Goal: Transaction & Acquisition: Purchase product/service

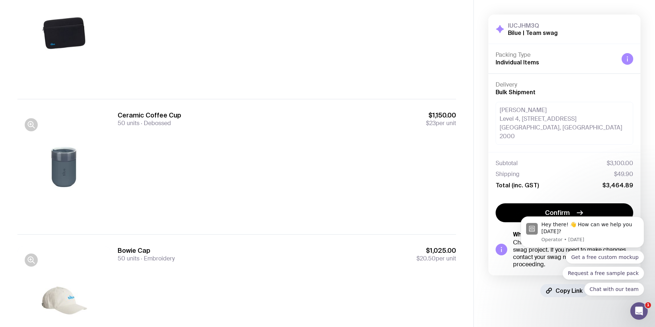
scroll to position [167, 0]
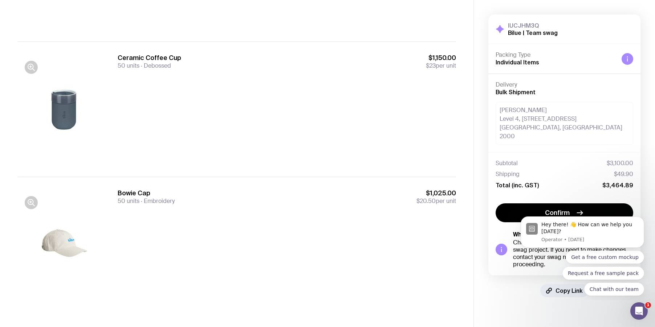
click at [493, 309] on aside "IUCJHM3Q Bilue | Team swag Hide Details Packing Type Individual Items Delivery …" at bounding box center [565, 79] width 182 height 493
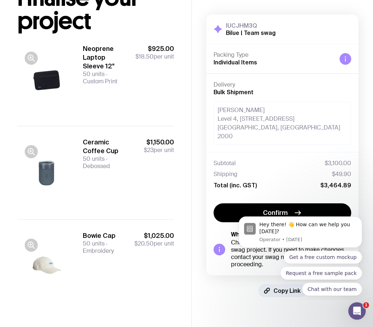
scroll to position [64, 0]
click at [361, 218] on icon "Dismiss notification" at bounding box center [360, 218] width 4 height 4
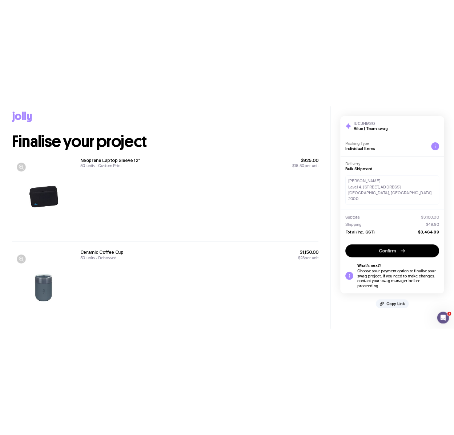
scroll to position [0, 0]
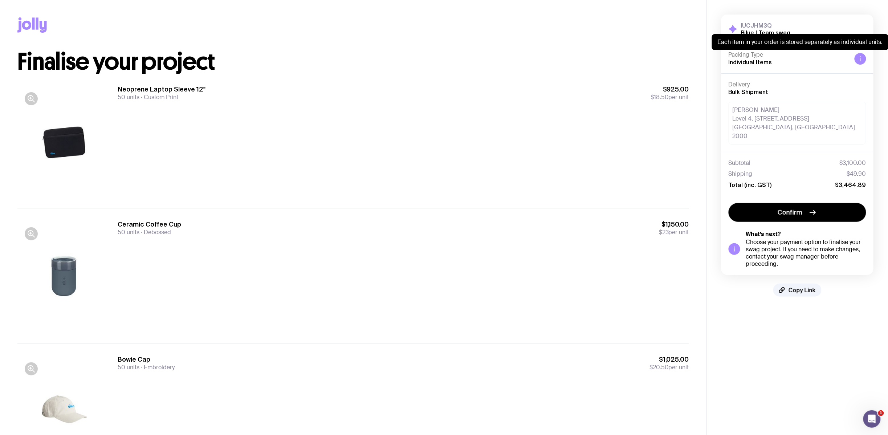
click at [655, 60] on icon at bounding box center [861, 59] width 6 height 6
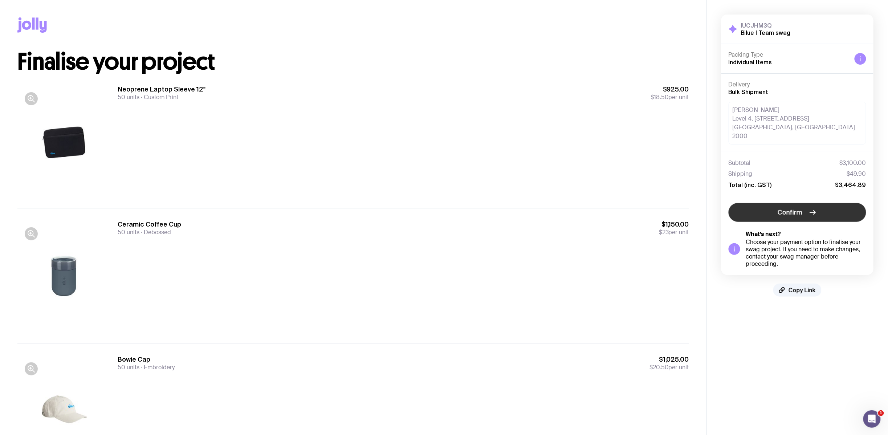
click at [655, 208] on icon "button" at bounding box center [813, 212] width 9 height 9
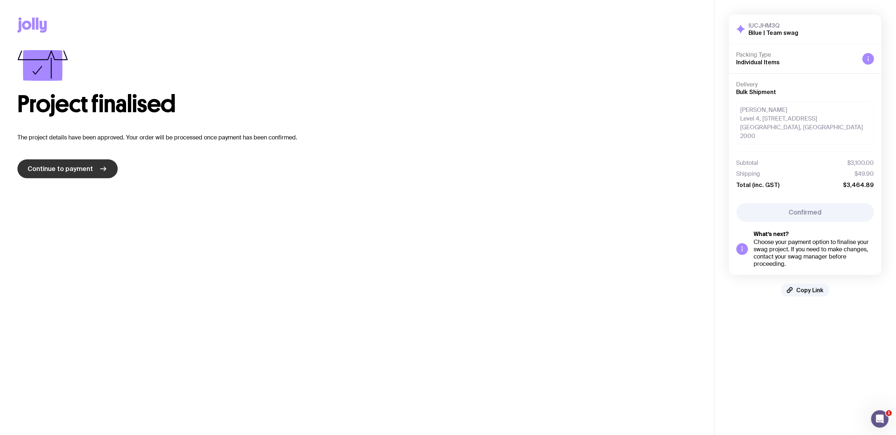
click at [45, 171] on span "Continue to payment" at bounding box center [60, 169] width 65 height 9
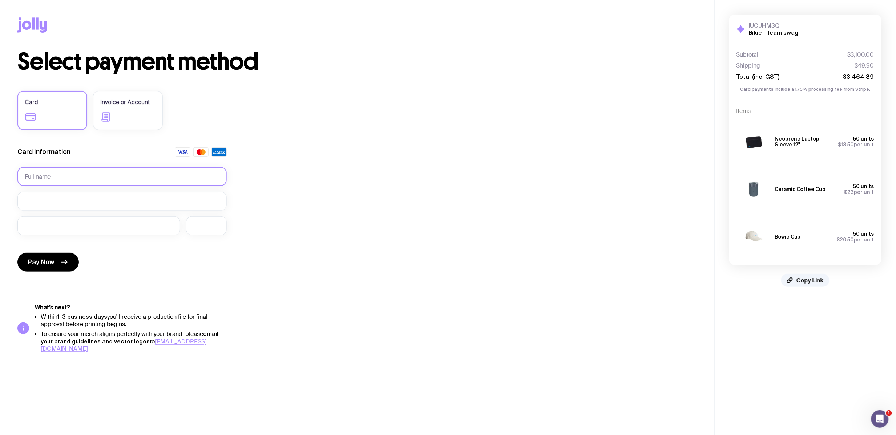
click at [83, 179] on input "text" at bounding box center [121, 176] width 209 height 19
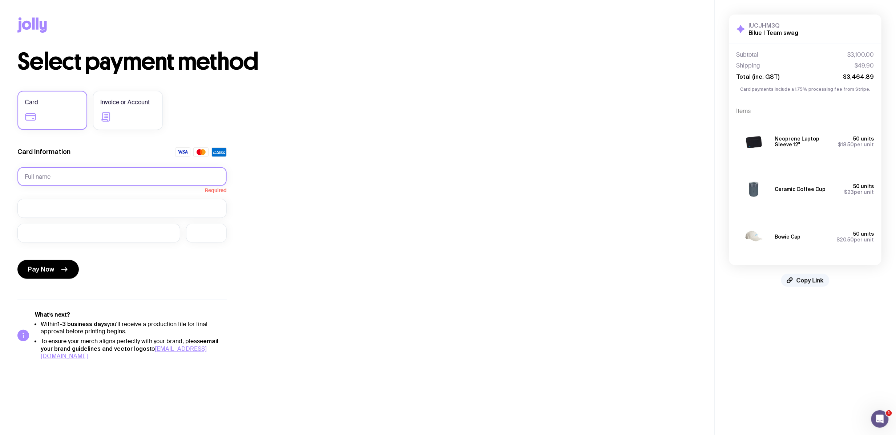
click at [158, 179] on input "text" at bounding box center [121, 176] width 209 height 19
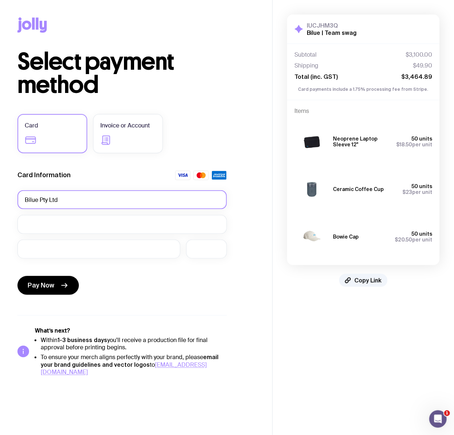
type input "Bilue Pty Ltd"
click at [196, 296] on div "Pay Now" at bounding box center [121, 280] width 209 height 33
click at [187, 303] on div "Card Invoice or Account Card Information Bilue Pty Ltd Pay Now What’s next? Wit…" at bounding box center [121, 245] width 209 height 262
click at [47, 285] on span "Pay Now" at bounding box center [41, 285] width 27 height 9
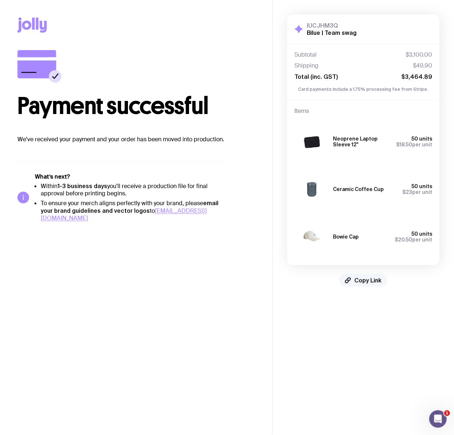
click at [358, 284] on button "Copy Link" at bounding box center [363, 280] width 48 height 13
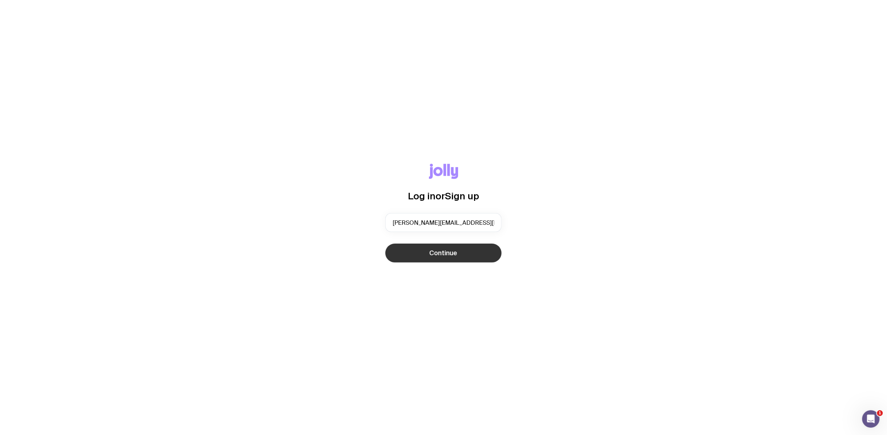
click at [455, 249] on span "Continue" at bounding box center [444, 253] width 28 height 9
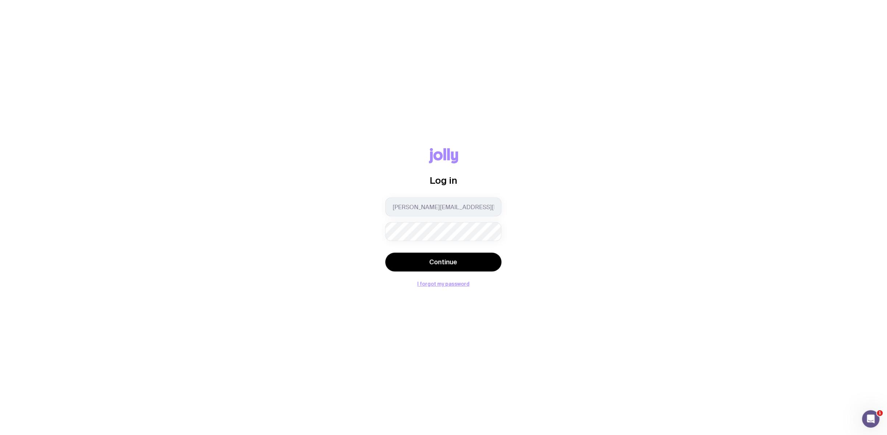
click at [0, 435] on com-1password-button at bounding box center [0, 435] width 0 height 0
click at [433, 284] on button "I forgot my password" at bounding box center [443, 284] width 52 height 6
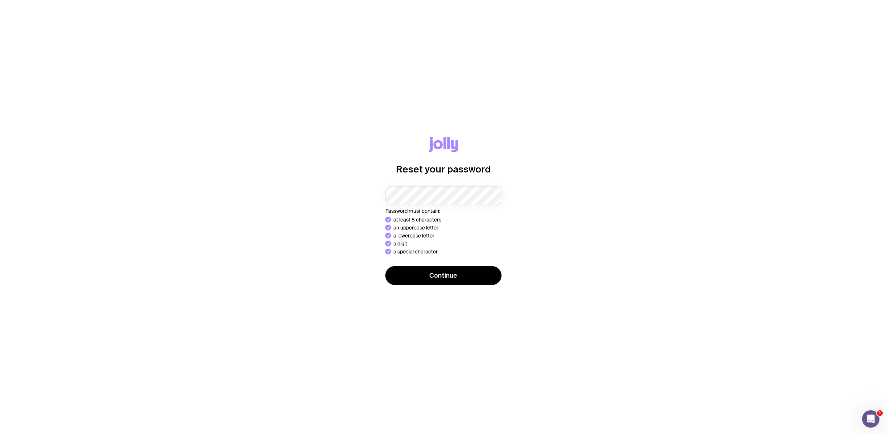
click at [591, 235] on div "Reset your password Password must contain: at least 8 characters an uppercase l…" at bounding box center [443, 217] width 852 height 161
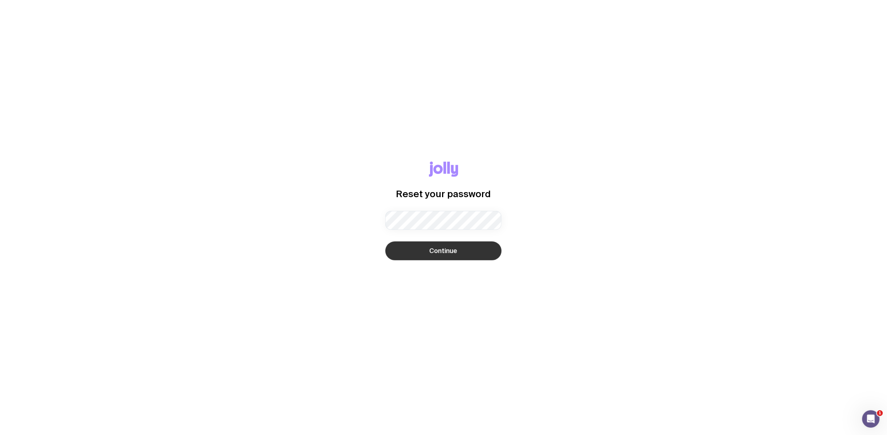
click at [435, 245] on button "Continue" at bounding box center [443, 251] width 116 height 19
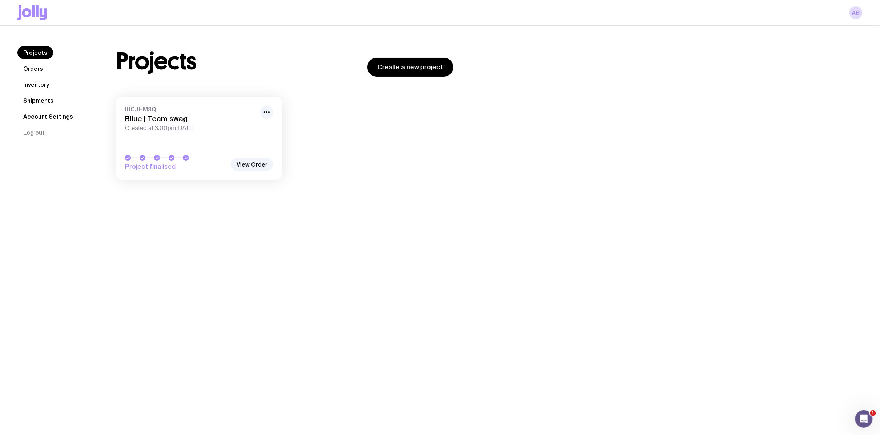
click at [187, 133] on link "IUCJHM3Q Bilue | Team swag Created at 3:00pm, Fri 12th Sep 2025 Project finalis…" at bounding box center [199, 138] width 166 height 83
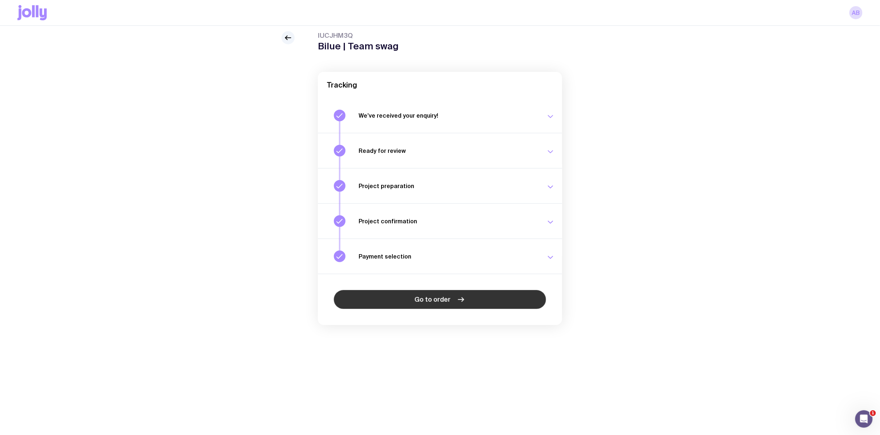
scroll to position [26, 0]
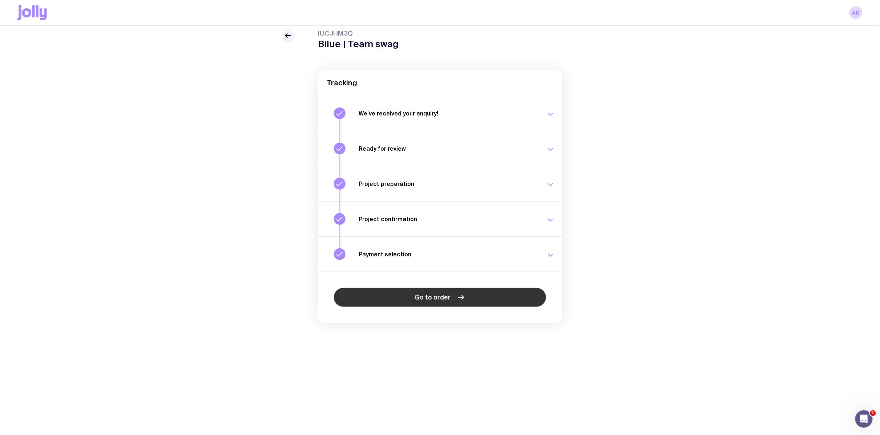
click at [421, 300] on span "Go to order" at bounding box center [433, 297] width 36 height 9
